Goal: Information Seeking & Learning: Learn about a topic

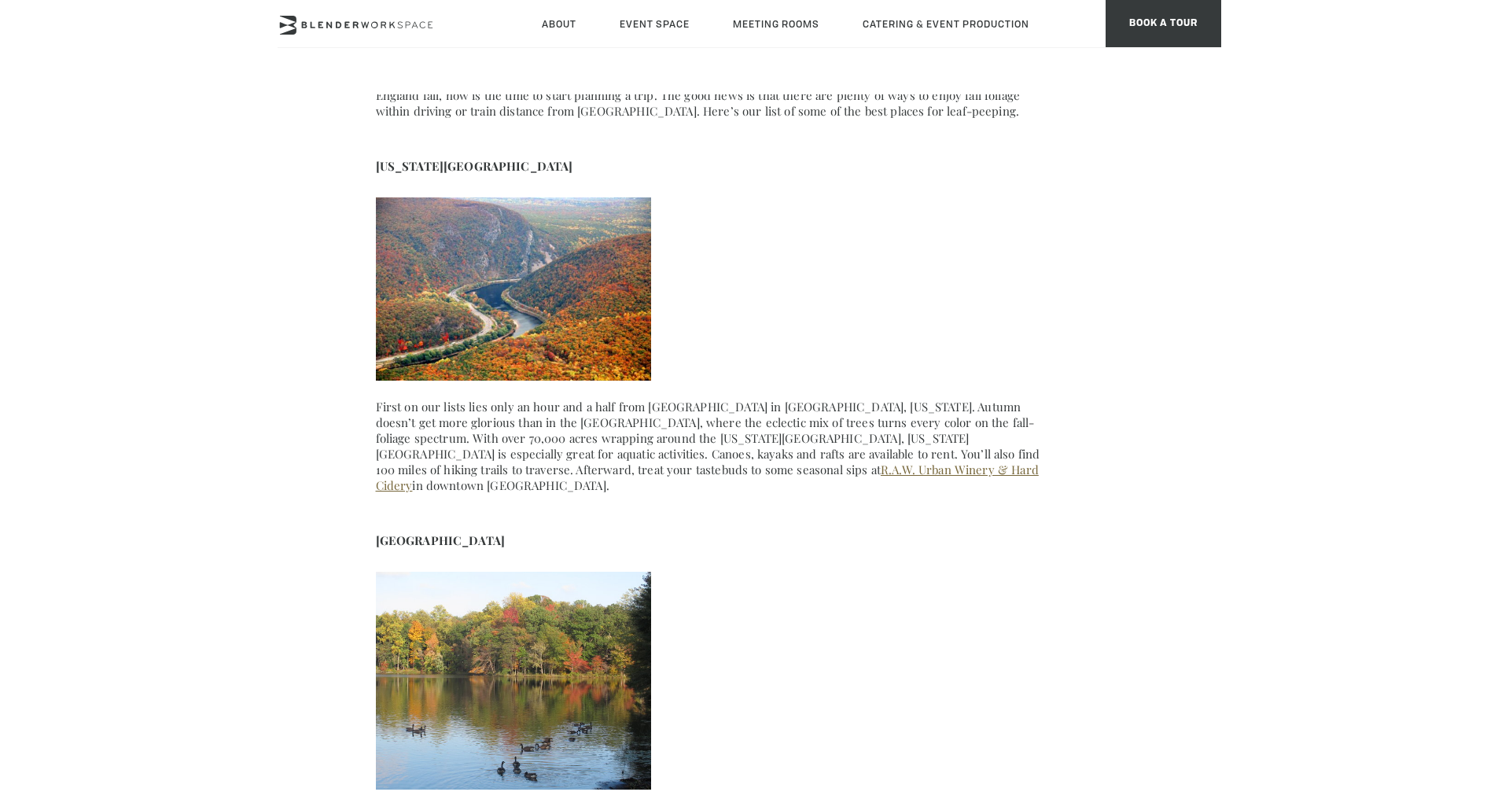
scroll to position [795, 0]
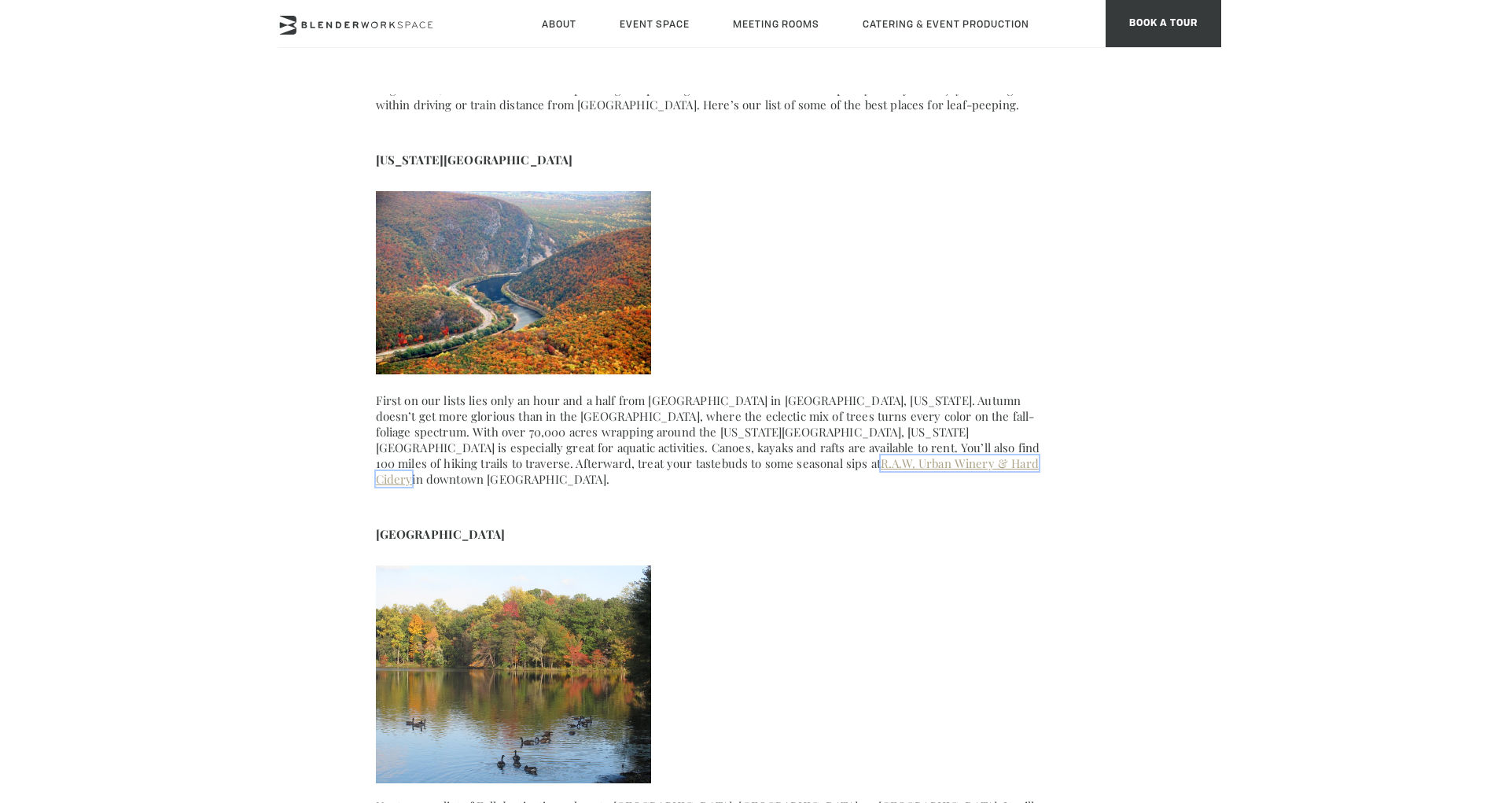
click at [794, 465] on link "R.A.W. Urban Winery & Hard Cidery" at bounding box center [707, 470] width 663 height 31
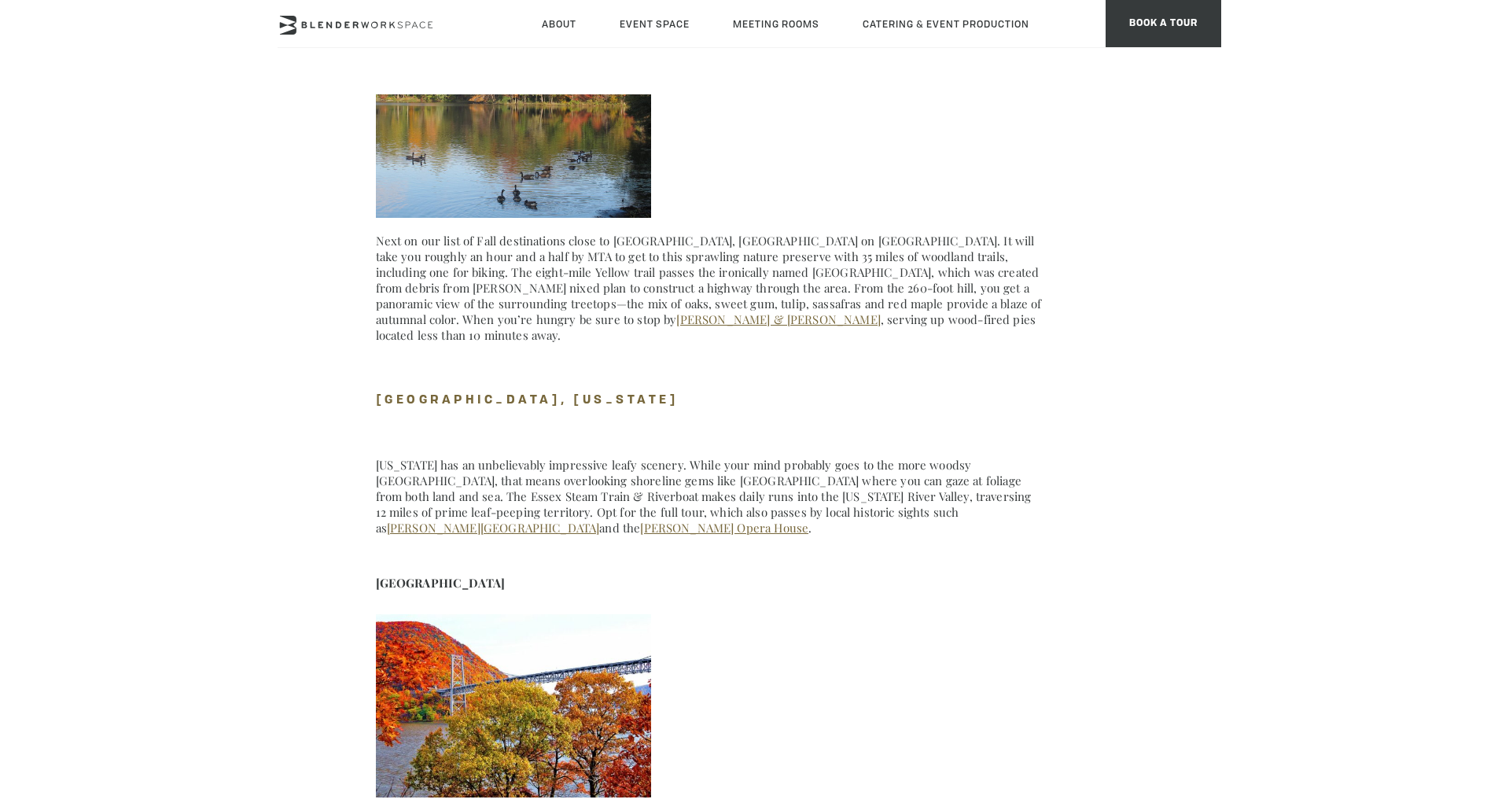
scroll to position [1343, 0]
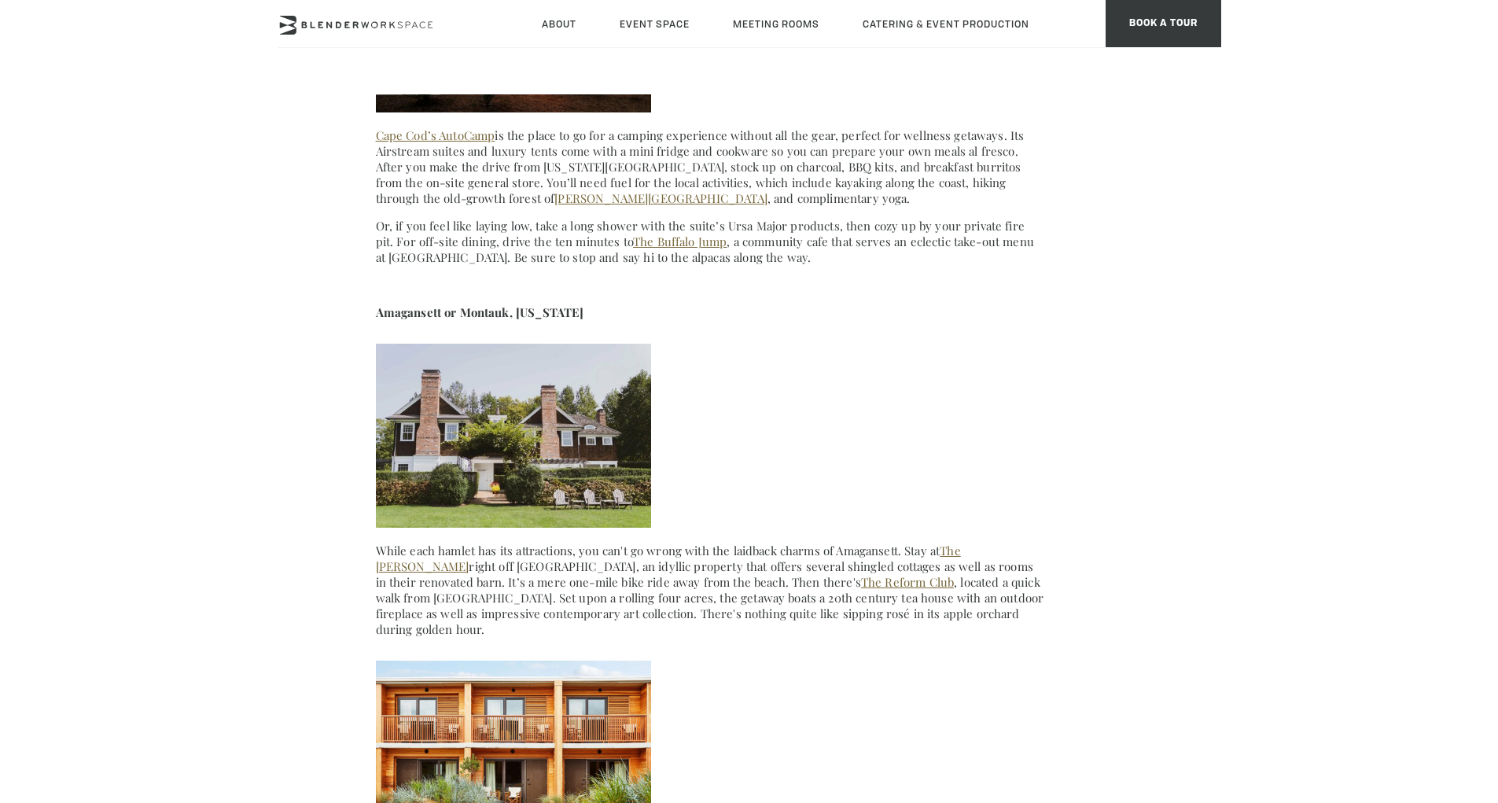
scroll to position [4307, 0]
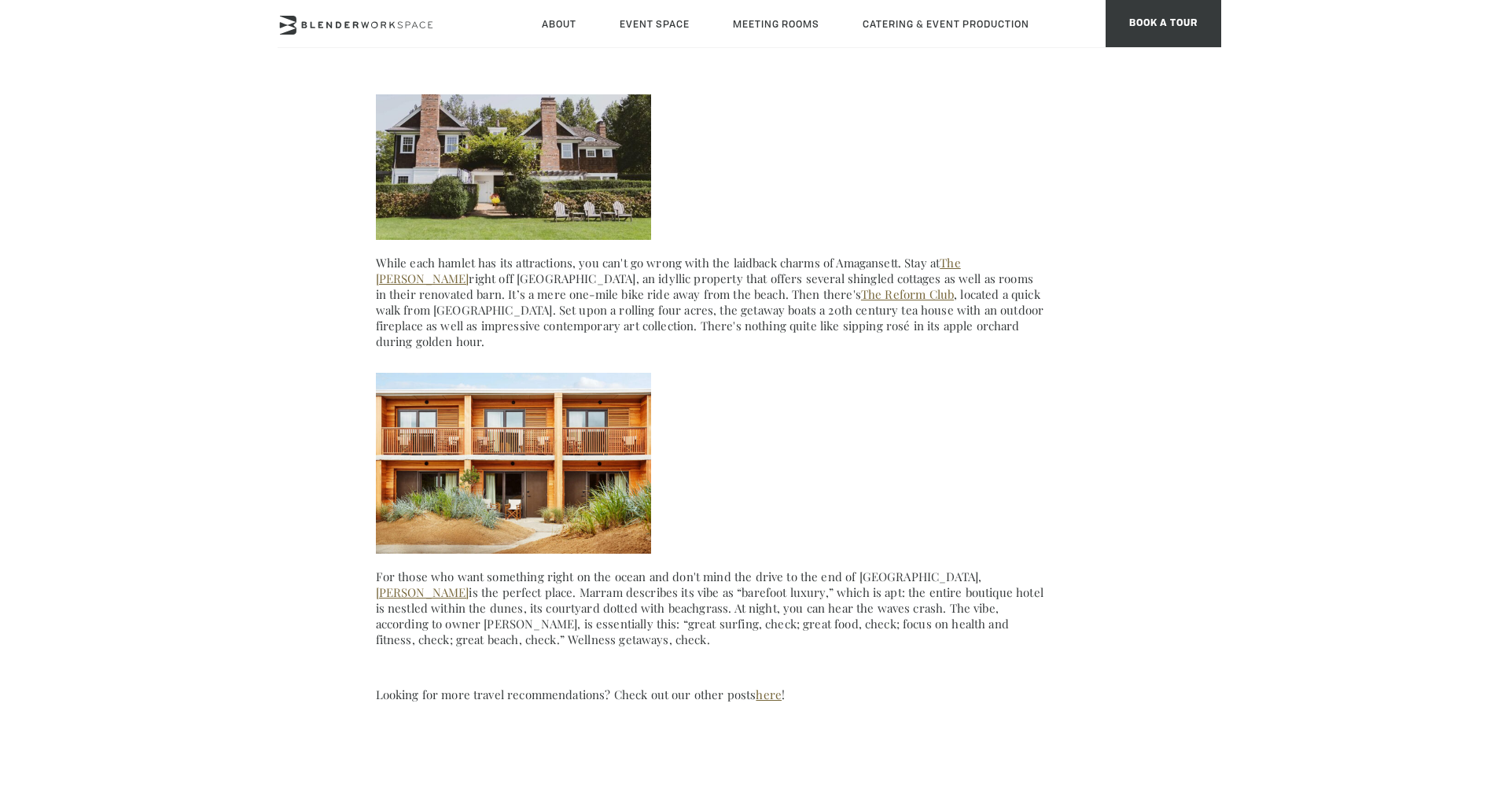
scroll to position [4906, 0]
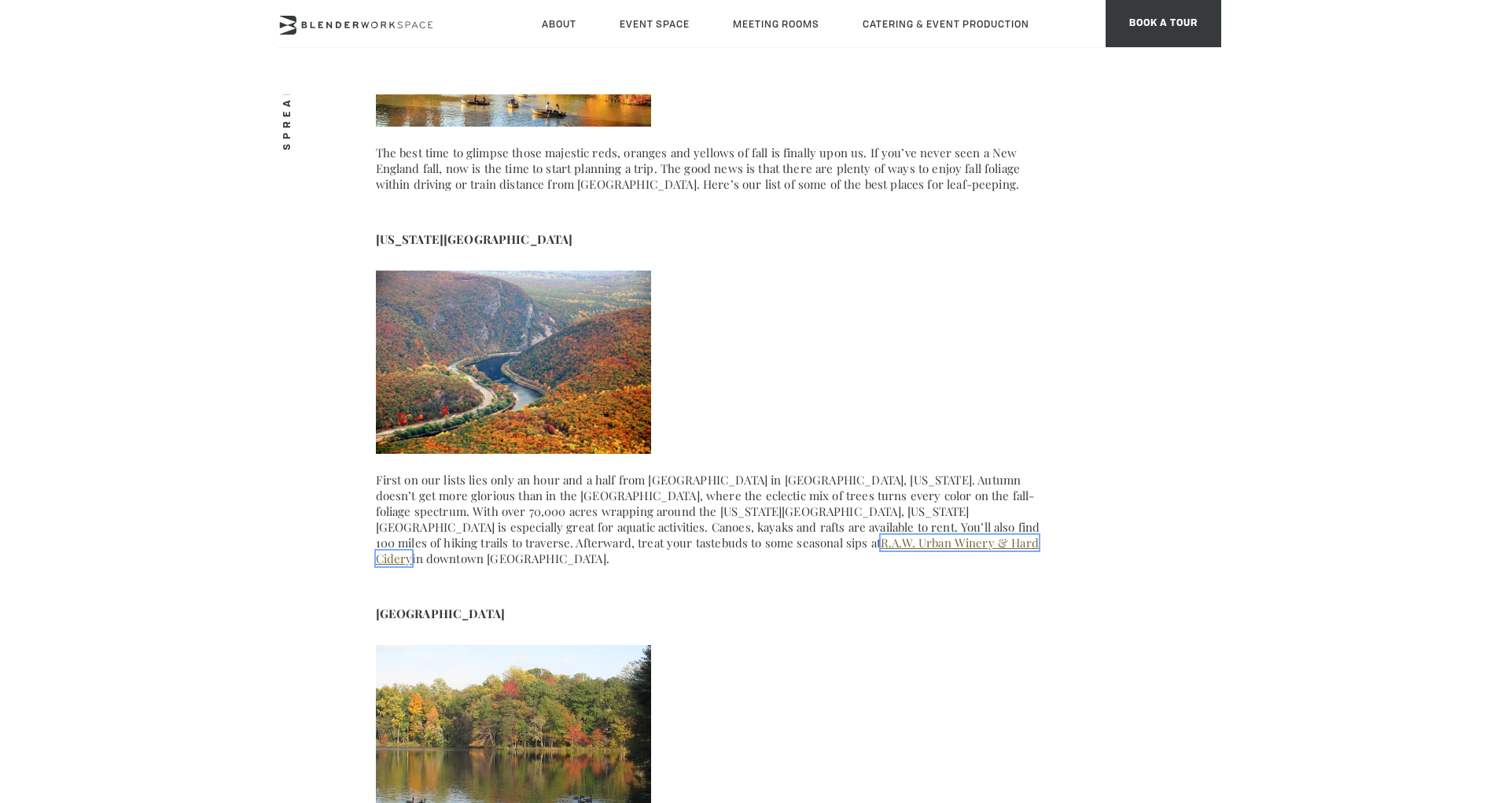
scroll to position [805, 0]
